Goal: Use online tool/utility

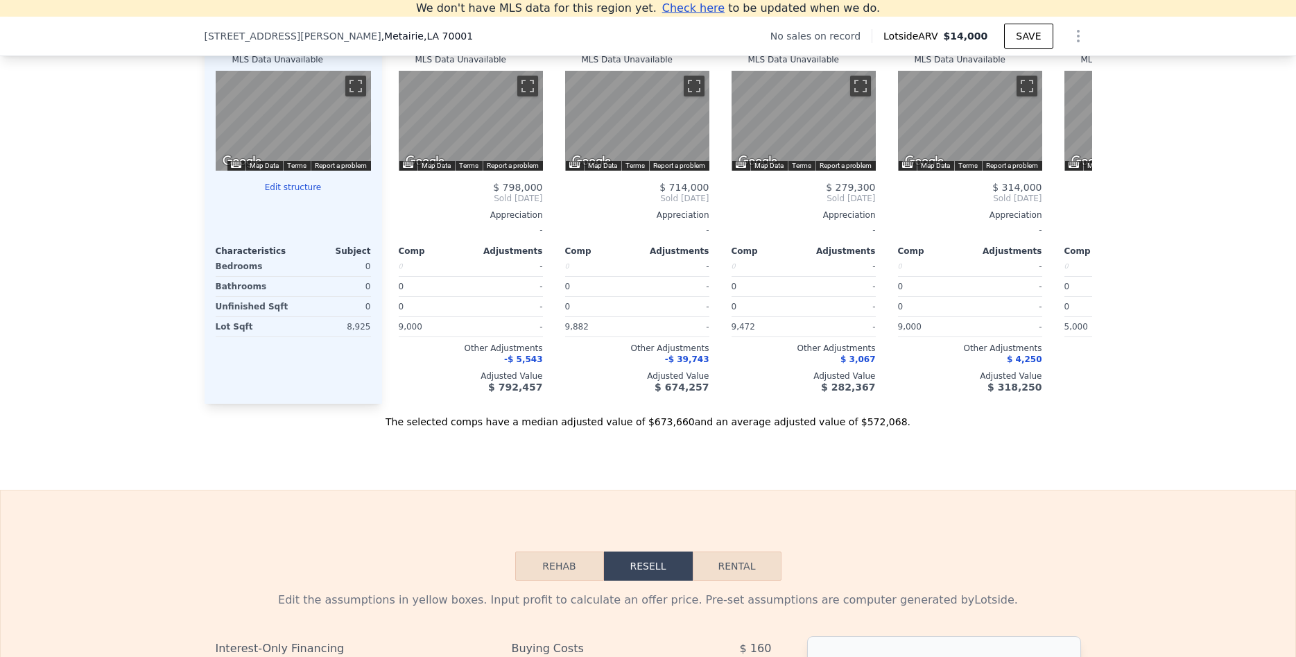
scroll to position [1382, 0]
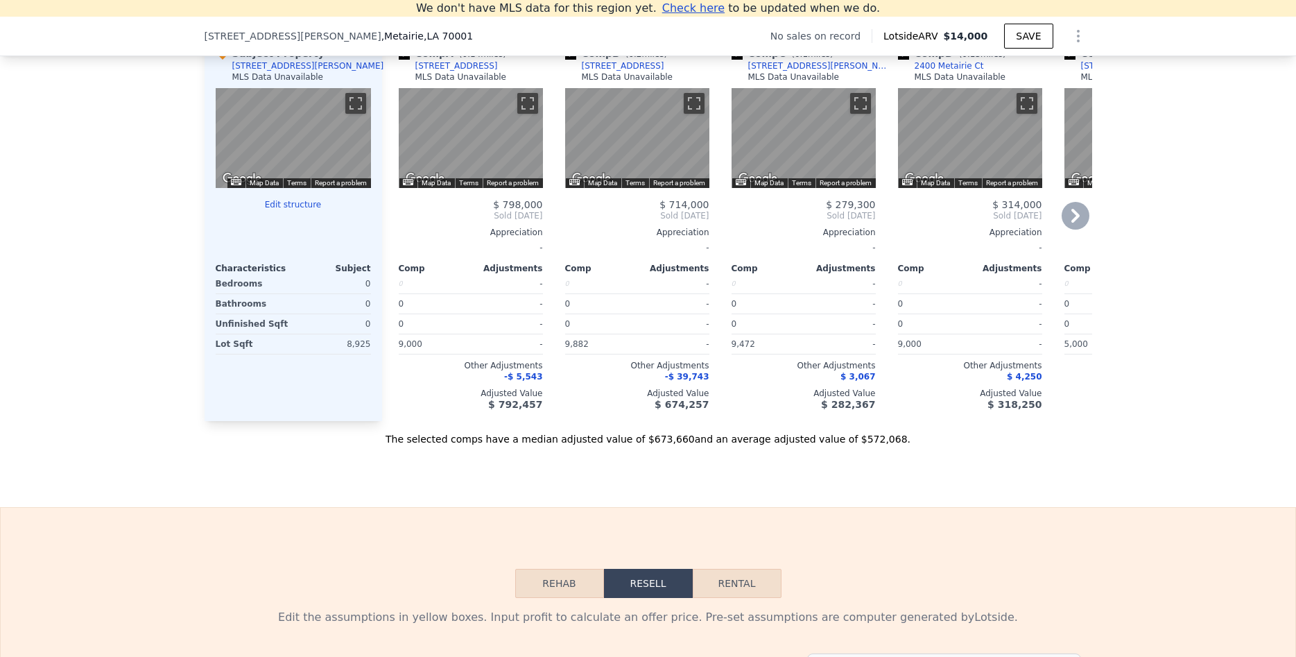
click at [1074, 214] on icon at bounding box center [1076, 216] width 28 height 28
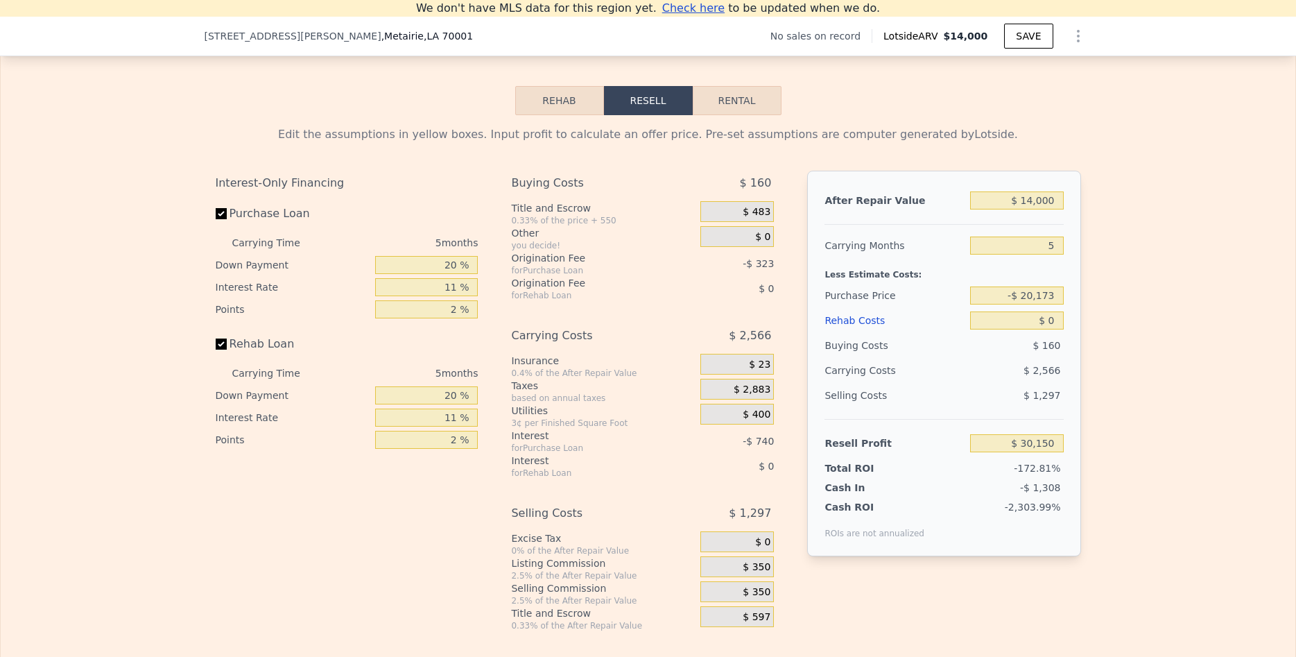
scroll to position [1906, 0]
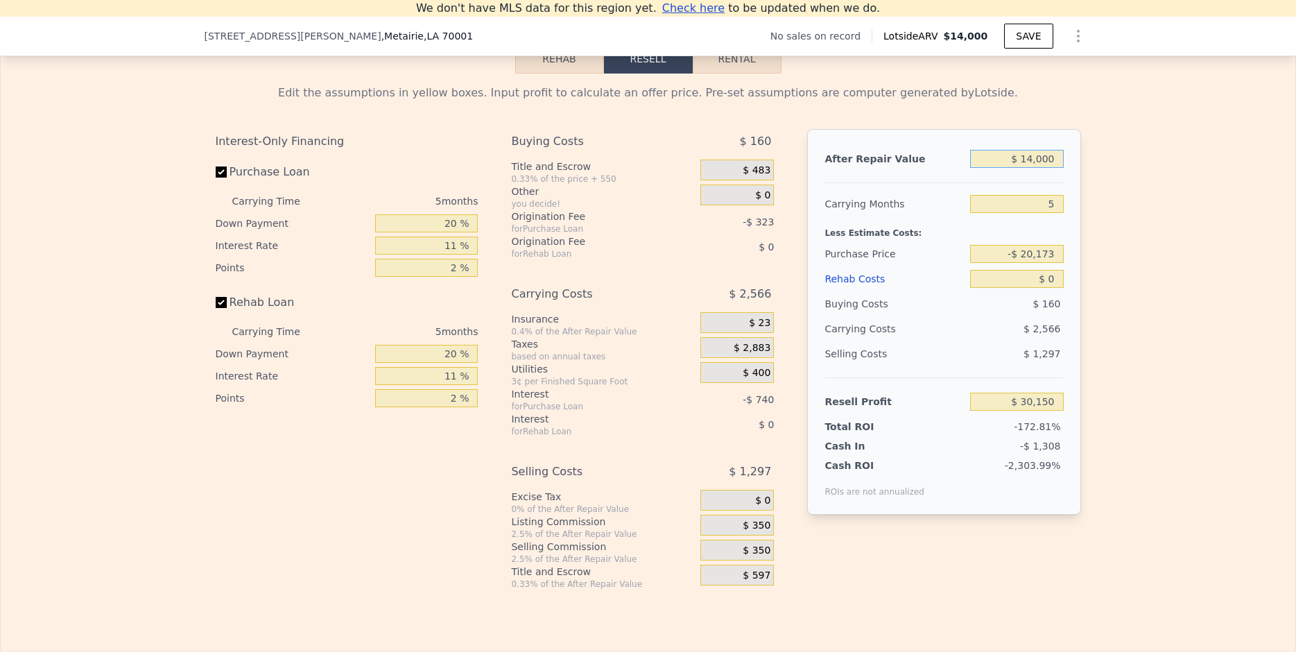
drag, startPoint x: 1010, startPoint y: 159, endPoint x: 1101, endPoint y: 160, distance: 90.2
click at [1063, 160] on input "$ 14,000" at bounding box center [1016, 159] width 93 height 18
type input "$ 5"
type input "$ 16,925"
type input "$ 55"
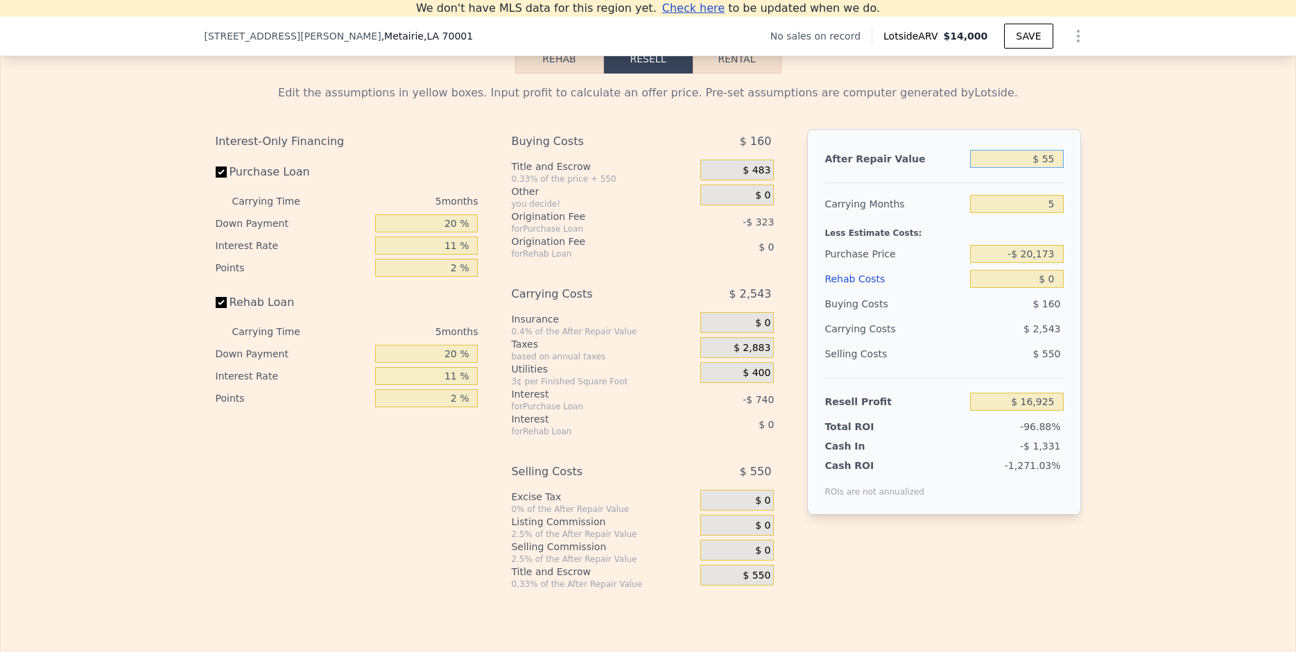
type input "$ 16,973"
type input "$ 550"
type input "$ 17,439"
type input "$ 5,500"
type input "$ 22,117"
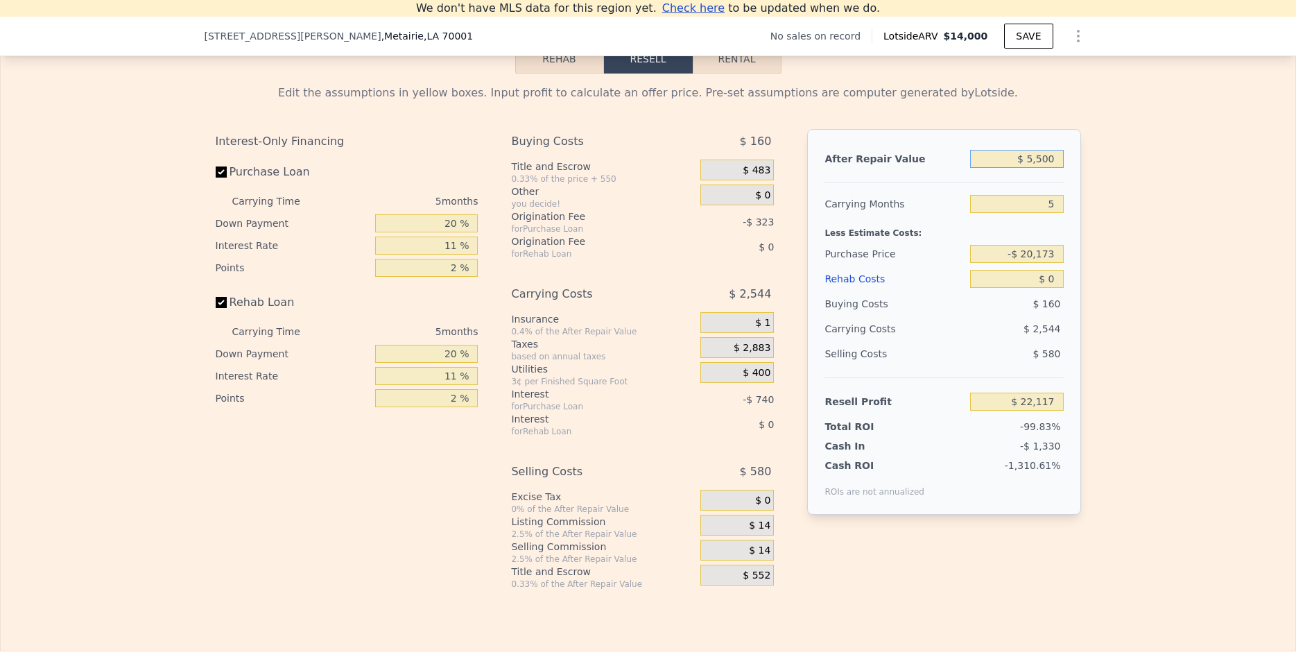
type input "$ 55,000"
type input "$ 68,895"
type input "$ 550,000"
type input "$ 536,671"
type input "$ 550,000"
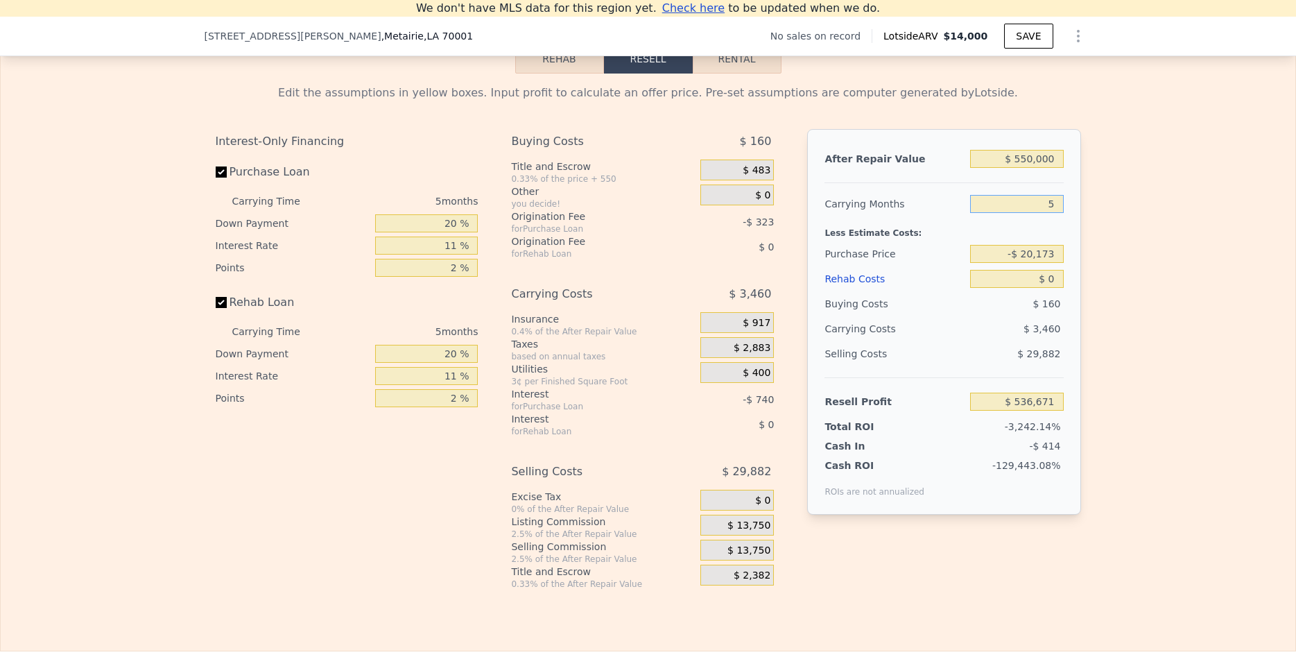
drag, startPoint x: 1038, startPoint y: 204, endPoint x: 1076, endPoint y: 205, distance: 37.5
click at [1063, 205] on input "5" at bounding box center [1016, 204] width 93 height 18
type input "6"
type input "$ 535,979"
type input "6"
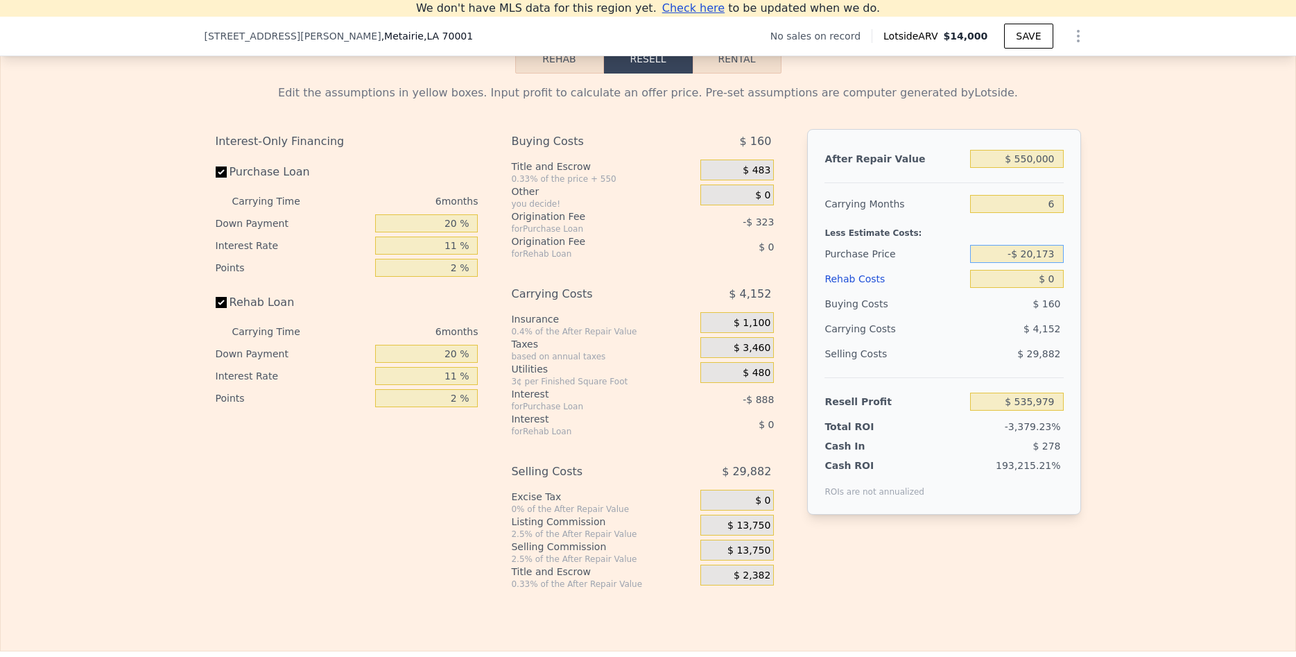
drag, startPoint x: 1010, startPoint y: 255, endPoint x: 1069, endPoint y: 259, distance: 58.4
click at [1063, 259] on input "-$ 20,173" at bounding box center [1016, 254] width 93 height 18
type input "-"
type input "$ 300,000"
type input "$ 195,529"
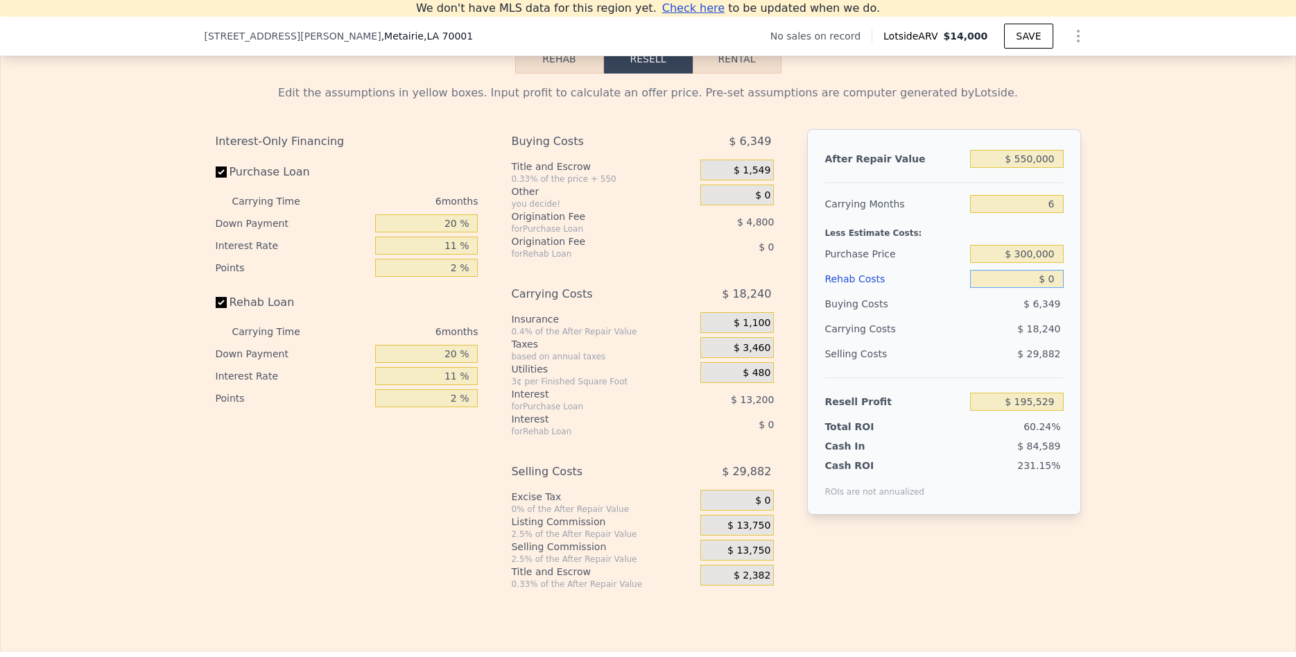
drag, startPoint x: 1043, startPoint y: 276, endPoint x: 1074, endPoint y: 270, distance: 31.1
click at [1063, 270] on input "$ 0" at bounding box center [1016, 279] width 93 height 18
type input "$ 7"
type input "$ 195,522"
type input "$ 75"
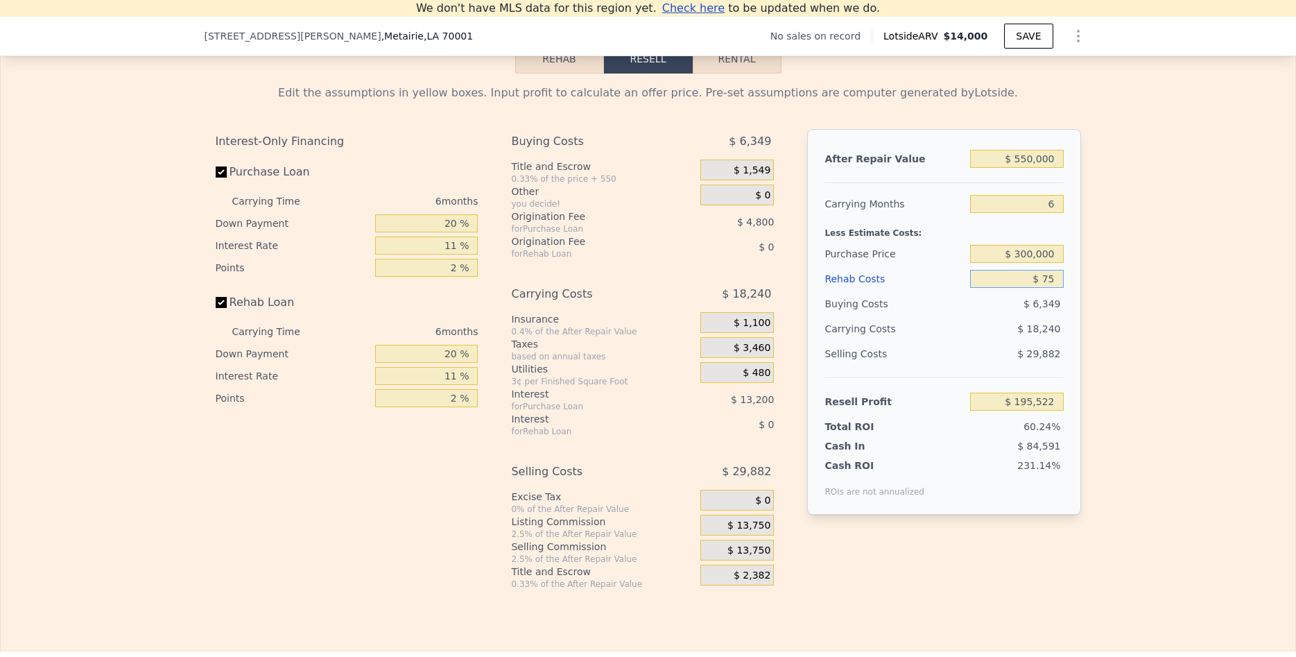
type input "$ 195,447"
type input "$ 750"
type input "$ 194,731"
type input "$ 7,500"
type input "$ 187,579"
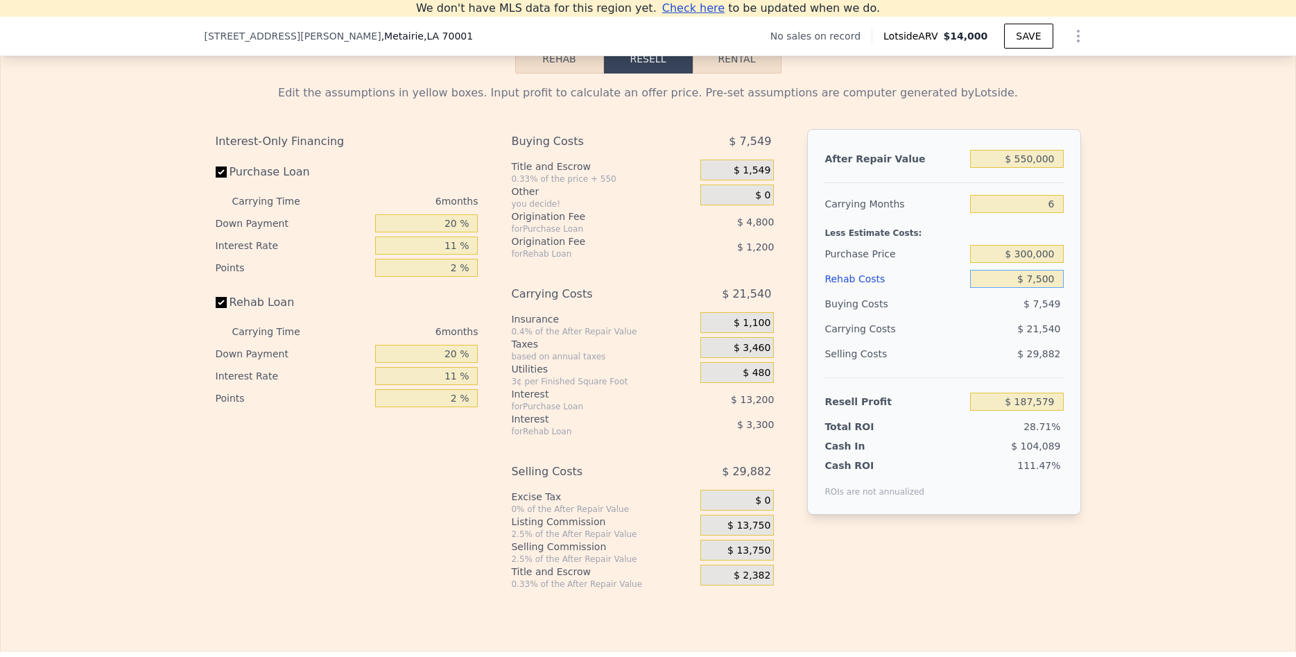
type input "$ 75,000"
type input "$ 116,029"
type input "$ 75,000"
click at [1216, 307] on div "Edit the assumptions in yellow boxes. Input profit to calculate an offer price.…" at bounding box center [648, 332] width 1295 height 516
drag, startPoint x: 1042, startPoint y: 206, endPoint x: 1066, endPoint y: 205, distance: 24.3
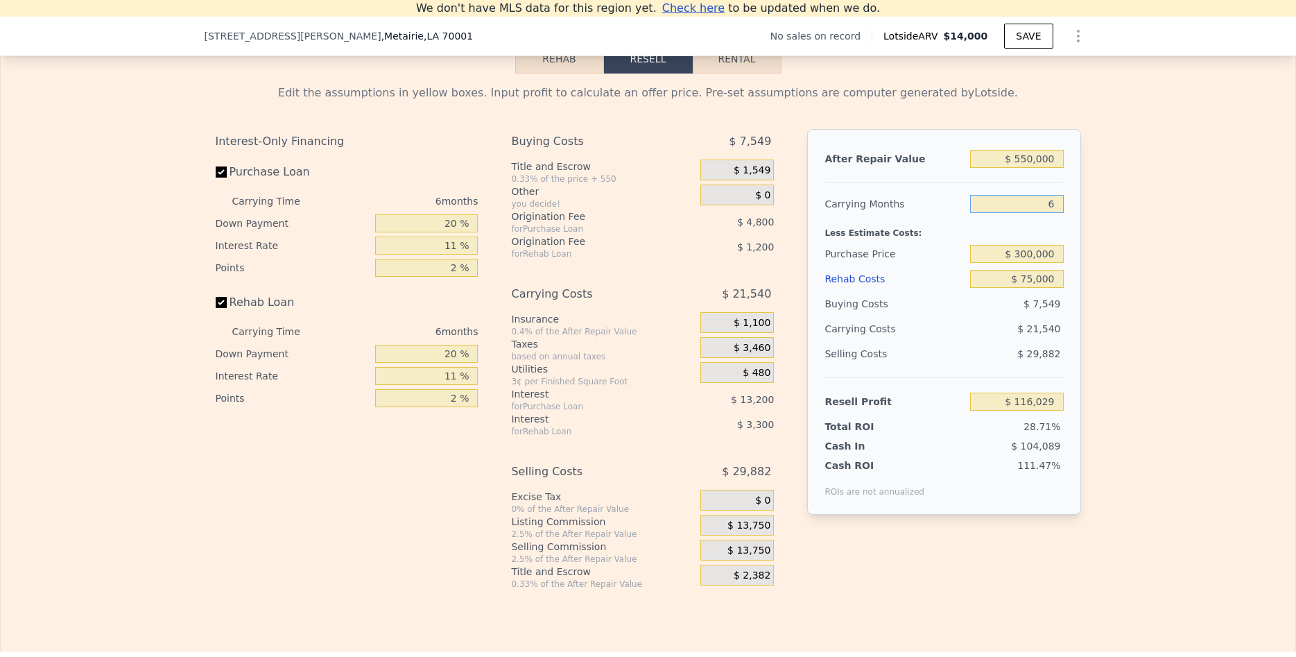
click at [1063, 205] on input "6" at bounding box center [1016, 204] width 93 height 18
type input "8"
type input "$ 108,849"
click at [1120, 262] on div "Edit the assumptions in yellow boxes. Input profit to calculate an offer price.…" at bounding box center [648, 332] width 1295 height 516
click at [961, 335] on div "$ 28,720" at bounding box center [991, 328] width 146 height 25
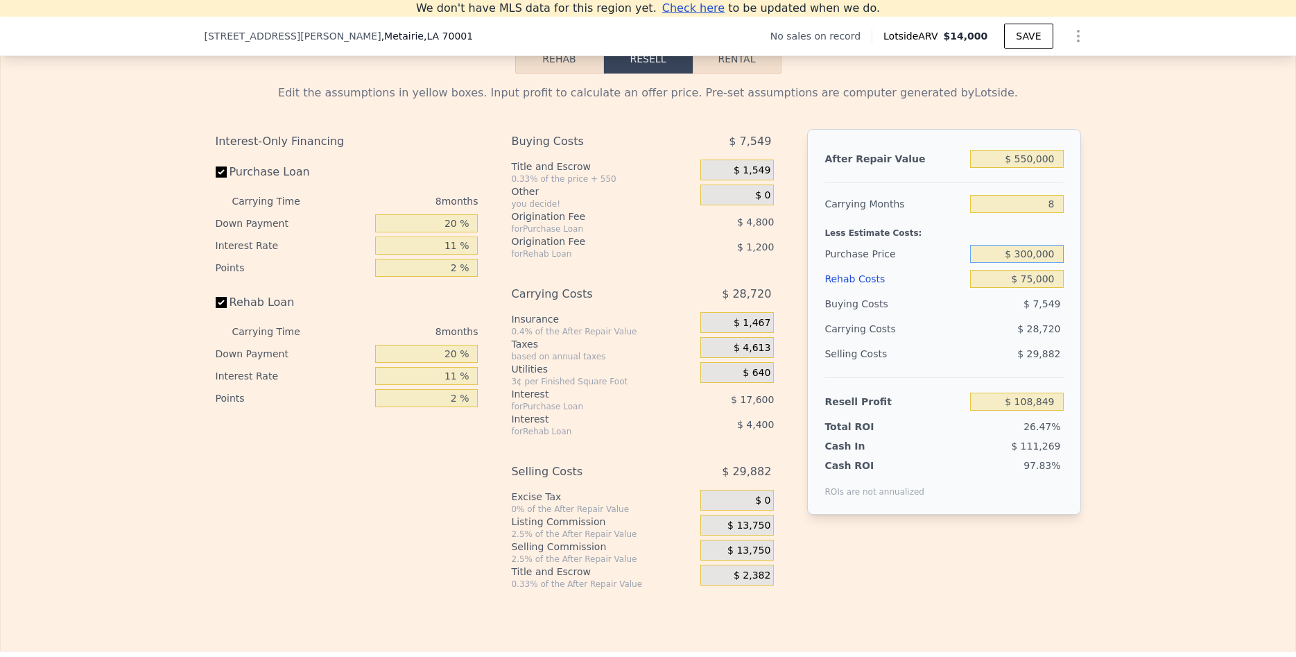
click at [989, 253] on input "$ 300,000" at bounding box center [1016, 254] width 93 height 18
click at [985, 280] on input "$ 75,000" at bounding box center [1016, 279] width 93 height 18
click at [1001, 205] on input "8" at bounding box center [1016, 204] width 93 height 18
click at [988, 404] on input "$ 108,849" at bounding box center [1016, 402] width 93 height 18
click at [970, 353] on div "$ 29,882" at bounding box center [1017, 353] width 94 height 25
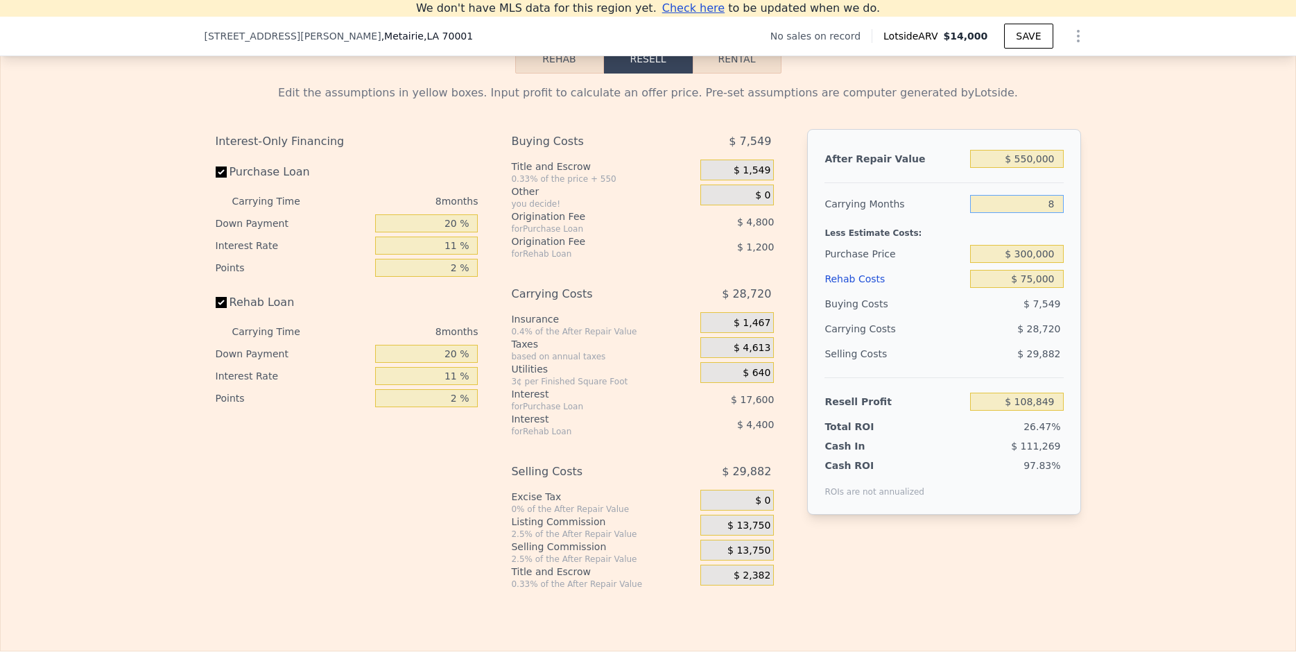
drag, startPoint x: 1031, startPoint y: 205, endPoint x: 1071, endPoint y: 205, distance: 40.2
click at [1063, 205] on input "8" at bounding box center [1016, 204] width 93 height 18
type input "6"
type input "$ 116,029"
drag, startPoint x: 1044, startPoint y: 207, endPoint x: 1076, endPoint y: 203, distance: 32.1
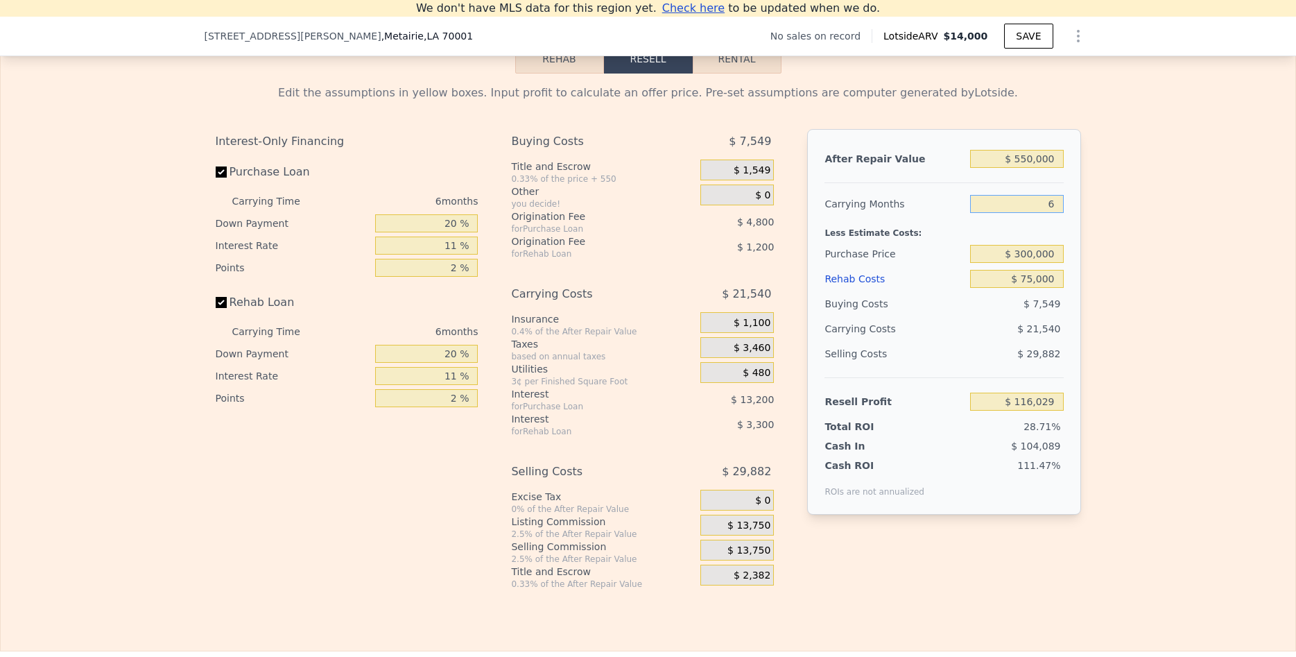
click at [1063, 203] on input "6" at bounding box center [1016, 204] width 93 height 18
type input "8"
type input "$ 108,849"
click at [925, 327] on div "$ 28,720" at bounding box center [991, 328] width 146 height 25
